Goal: Find specific page/section: Find specific page/section

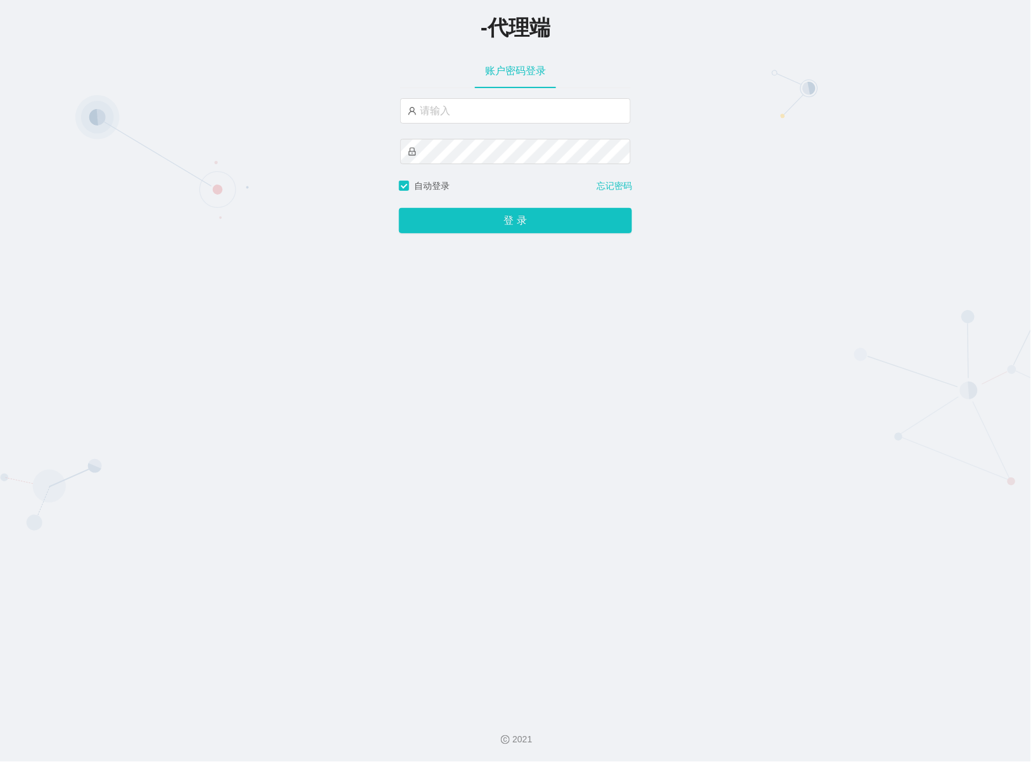
type input "azhong01"
click at [495, 227] on button "登 录" at bounding box center [515, 220] width 233 height 25
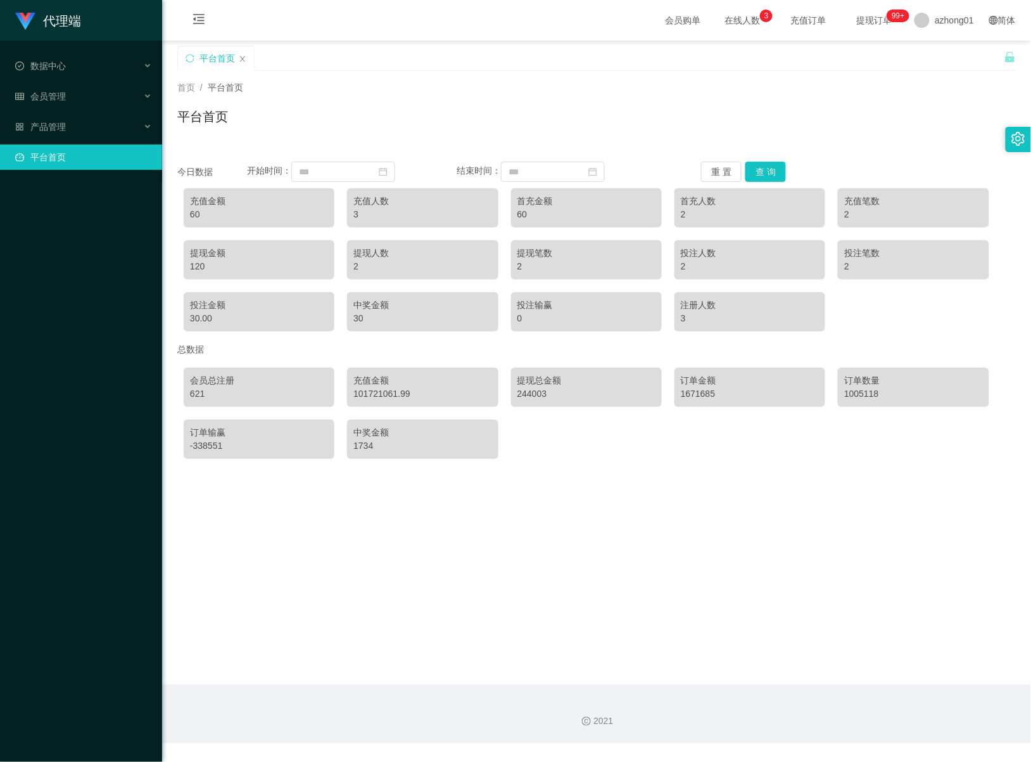
click at [867, 23] on span "提现订单 99+" at bounding box center [874, 20] width 48 height 9
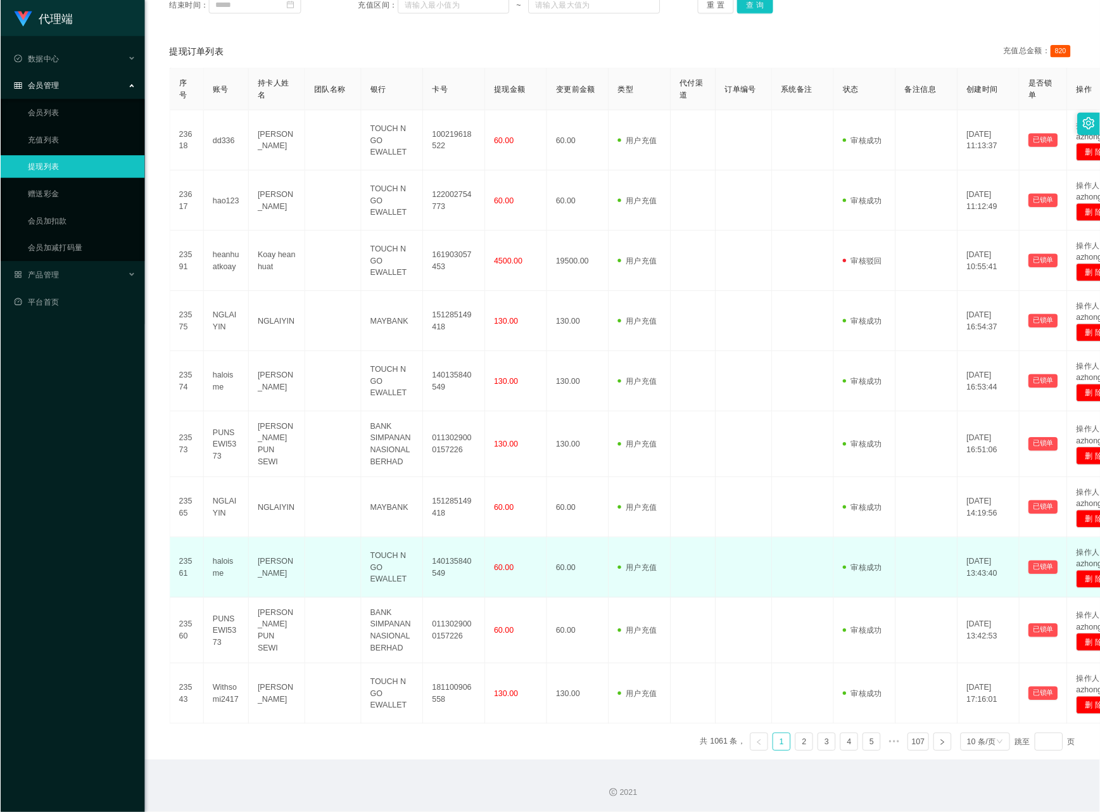
scroll to position [213, 0]
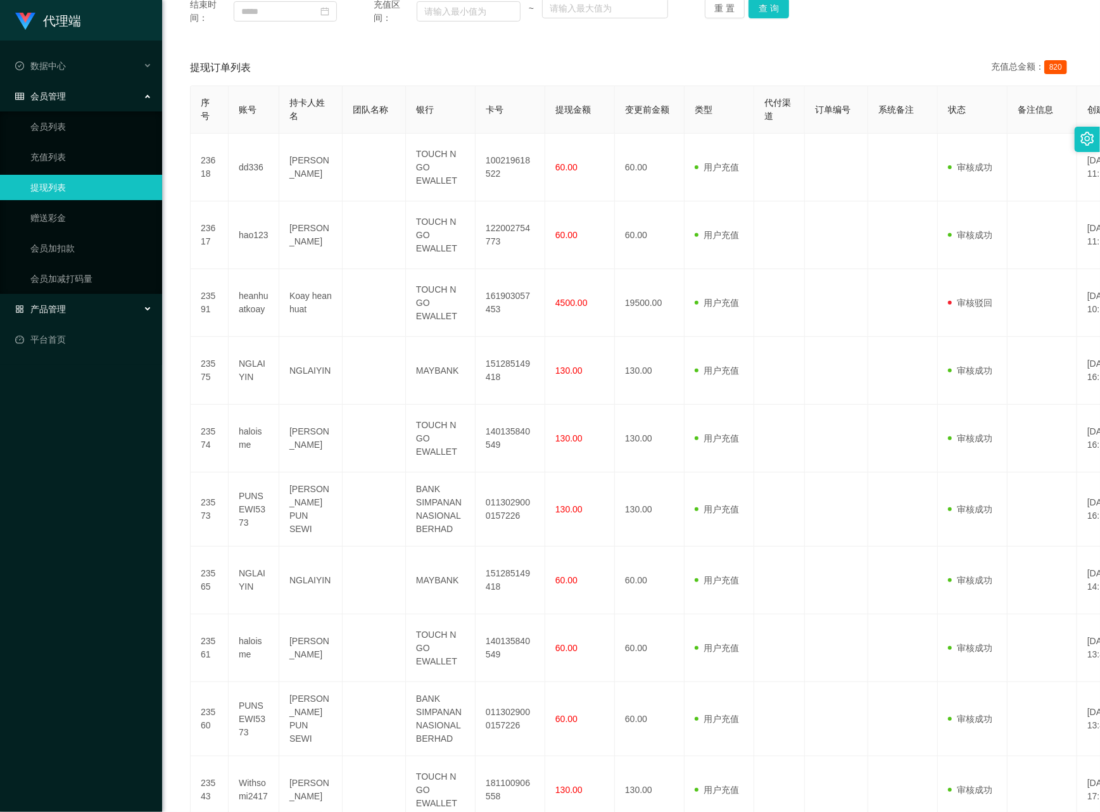
click at [56, 312] on span "产品管理" at bounding box center [40, 309] width 51 height 10
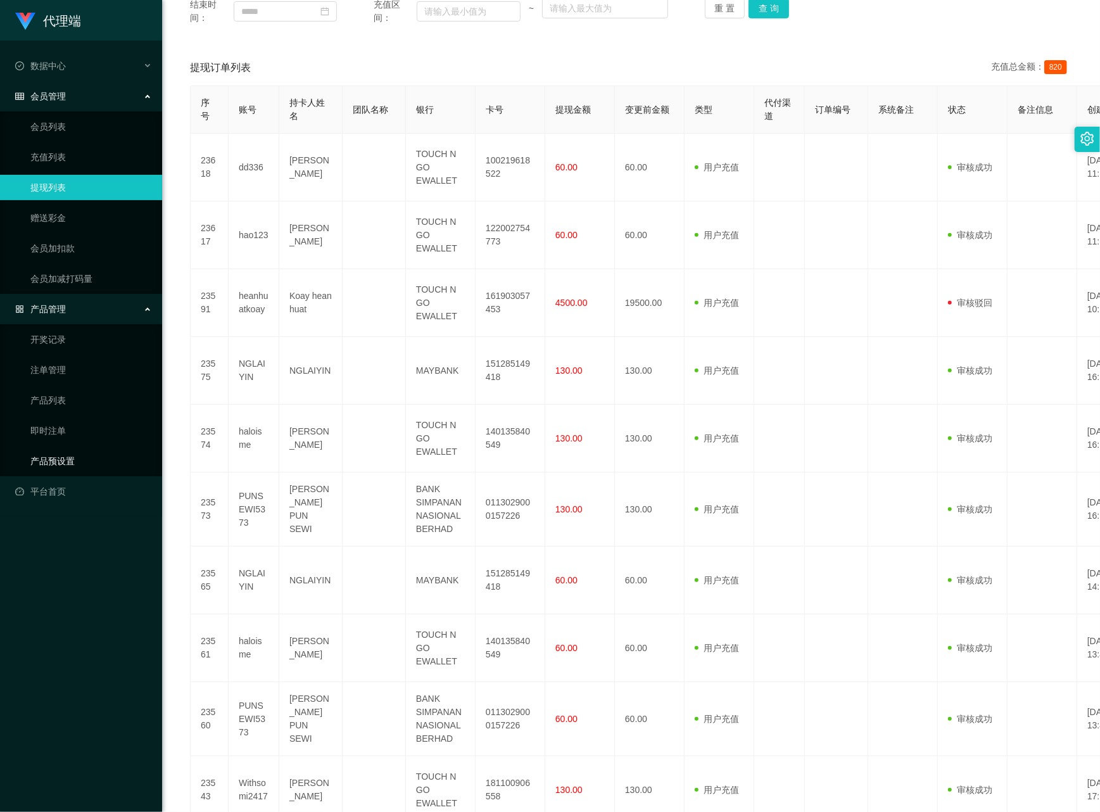
click at [49, 454] on link "产品预设置" at bounding box center [91, 461] width 122 height 25
